Goal: Navigation & Orientation: Find specific page/section

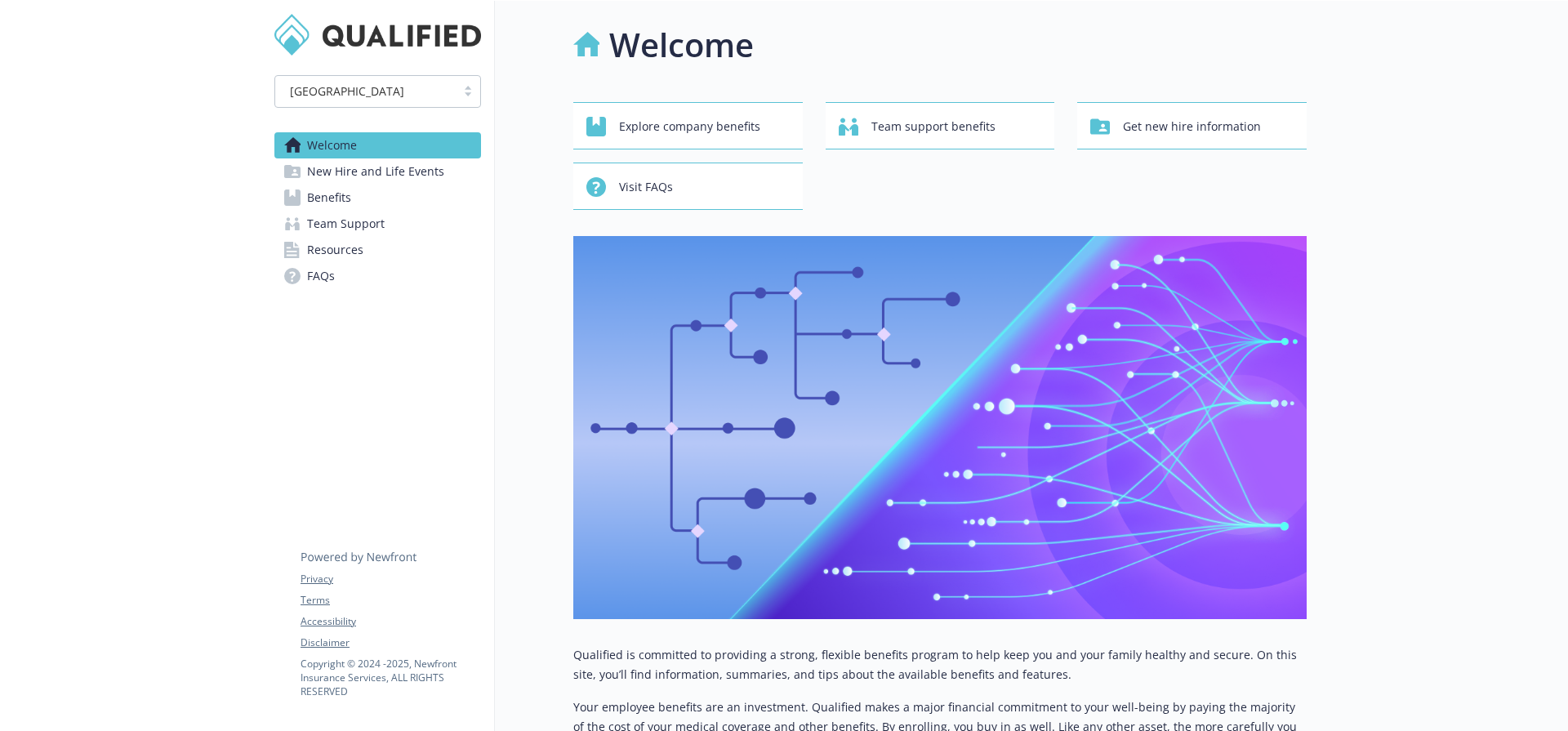
scroll to position [380, 0]
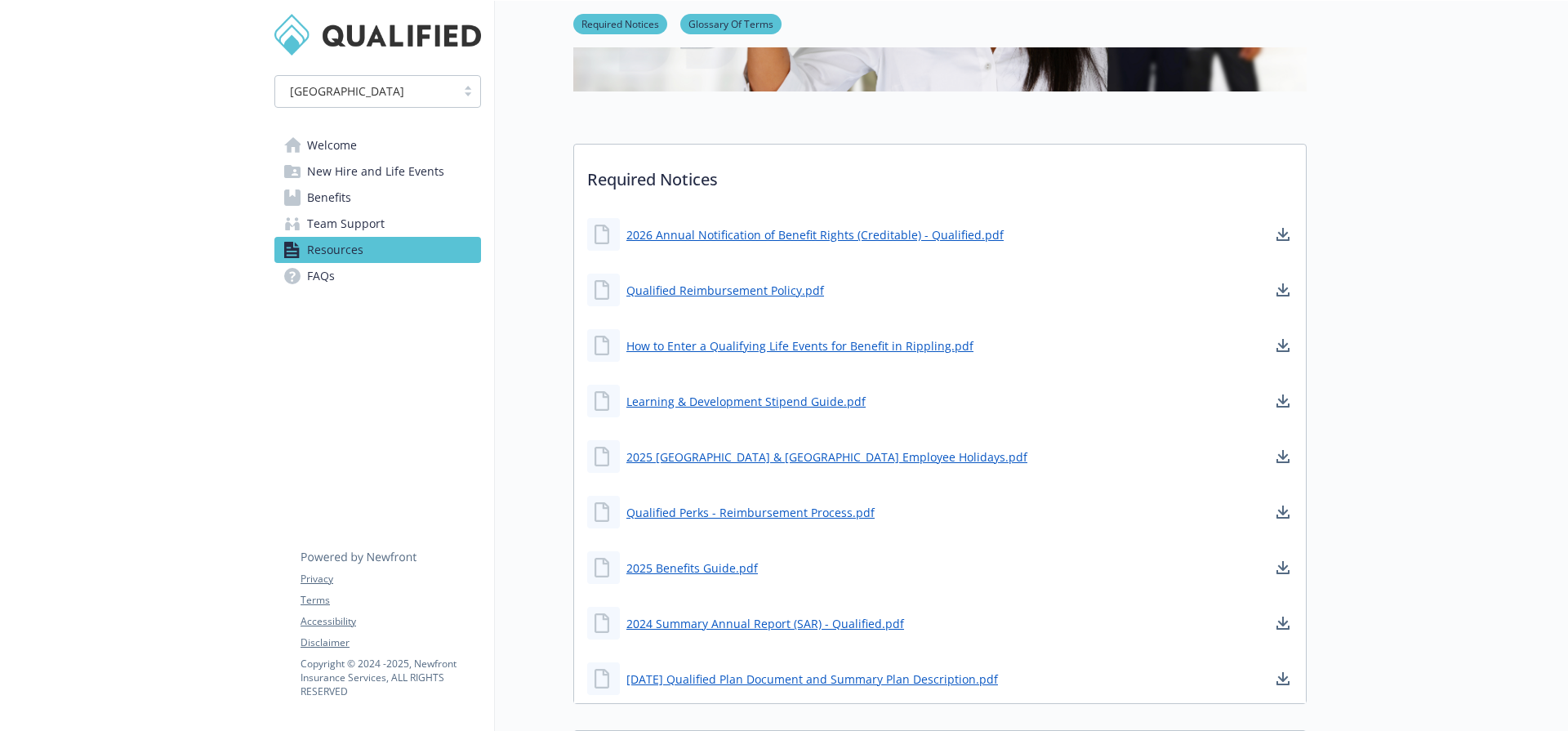
scroll to position [368, 0]
